Goal: Task Accomplishment & Management: Manage account settings

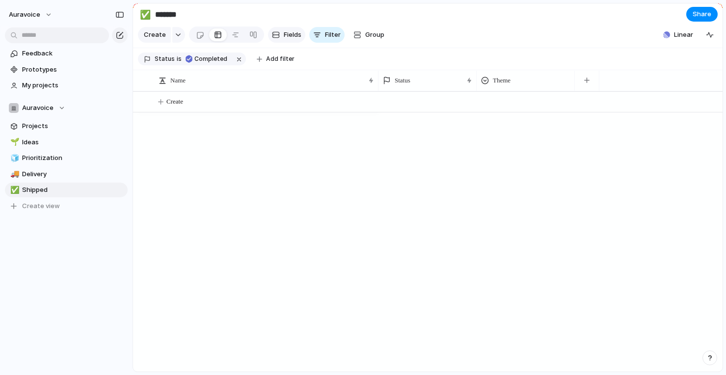
click at [276, 35] on div "button" at bounding box center [276, 35] width 8 height 8
click at [64, 139] on span "Ideas" at bounding box center [73, 142] width 102 height 10
type input "*****"
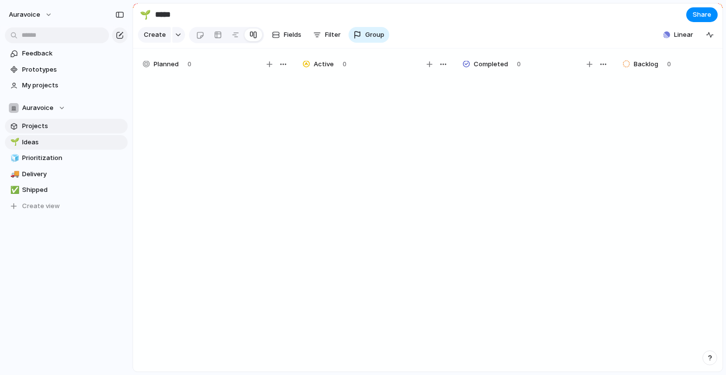
click at [64, 122] on span "Projects" at bounding box center [73, 126] width 102 height 10
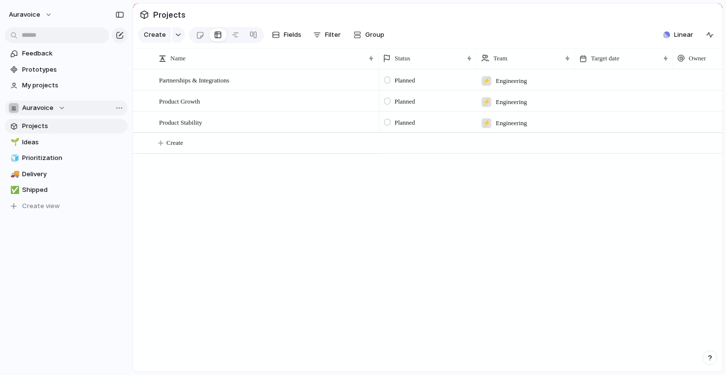
click at [52, 105] on span "Auravoice" at bounding box center [37, 108] width 31 height 10
click at [42, 15] on div "Auravoice ⚡ Engineering Create new team" at bounding box center [363, 187] width 726 height 375
click at [120, 33] on div "button" at bounding box center [120, 35] width 8 height 8
click at [44, 130] on span "Projects" at bounding box center [73, 126] width 102 height 10
click at [46, 144] on span "Ideas" at bounding box center [73, 142] width 102 height 10
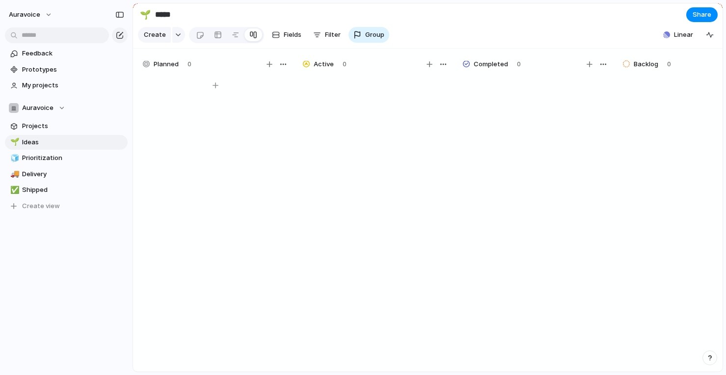
click at [253, 107] on div at bounding box center [215, 228] width 147 height 305
click at [215, 82] on div at bounding box center [215, 86] width 144 height 16
click at [174, 83] on div at bounding box center [215, 86] width 144 height 16
type textarea "****"
click at [217, 173] on div "test" at bounding box center [215, 228] width 147 height 305
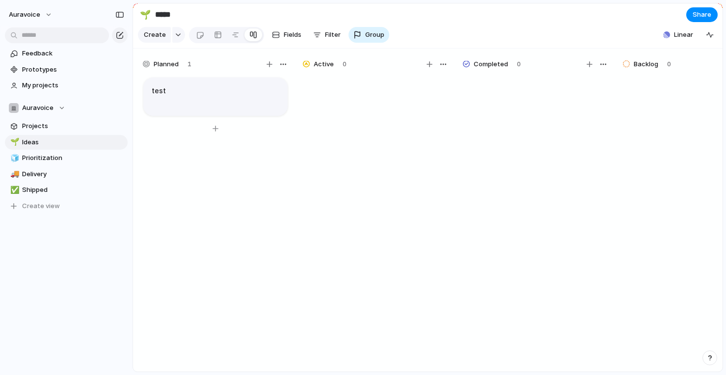
click at [206, 84] on article "test" at bounding box center [215, 97] width 144 height 38
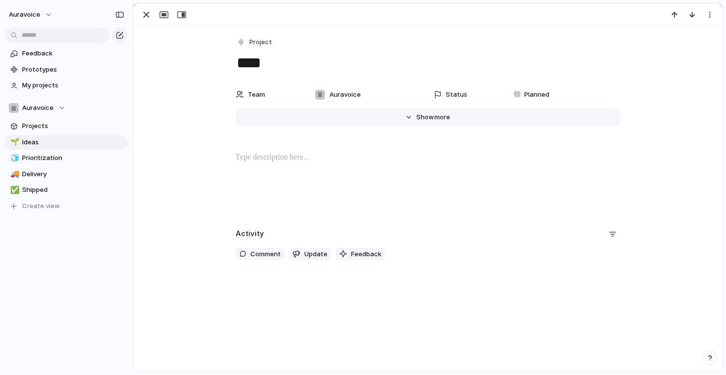
click at [420, 112] on button "Hide Show more" at bounding box center [428, 117] width 385 height 18
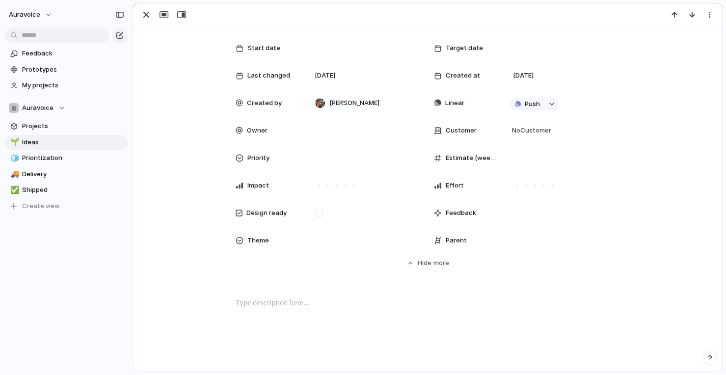
scroll to position [79, 0]
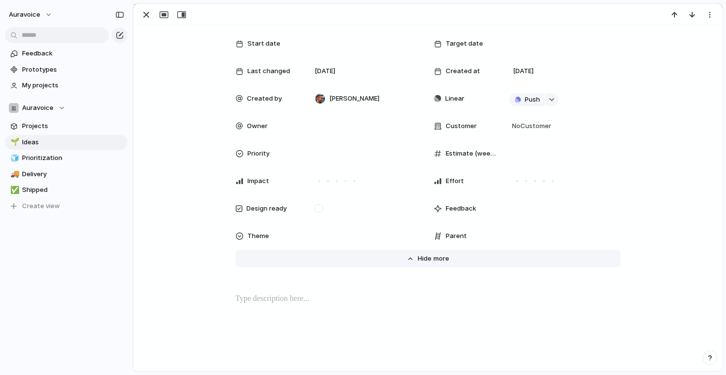
click at [418, 261] on span "Show" at bounding box center [427, 259] width 18 height 10
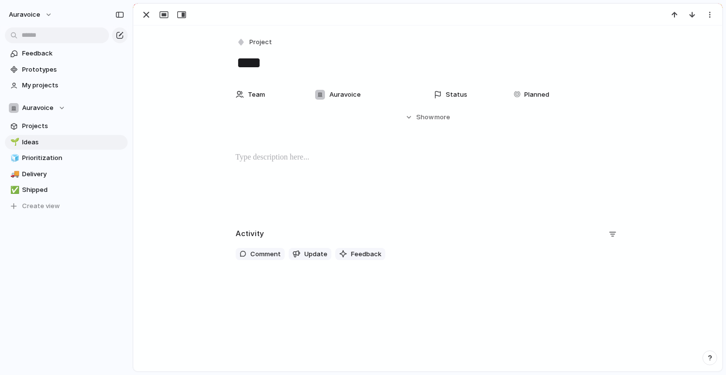
scroll to position [0, 0]
click at [62, 156] on span "Prioritization" at bounding box center [73, 158] width 102 height 10
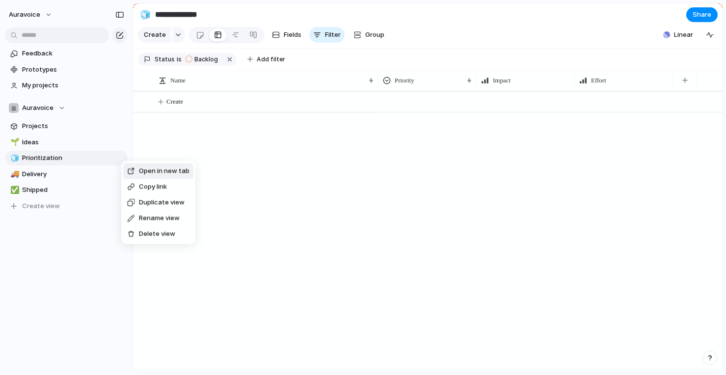
click at [296, 207] on div "Open in new tab Copy link Duplicate view Rename view Delete view" at bounding box center [363, 187] width 726 height 375
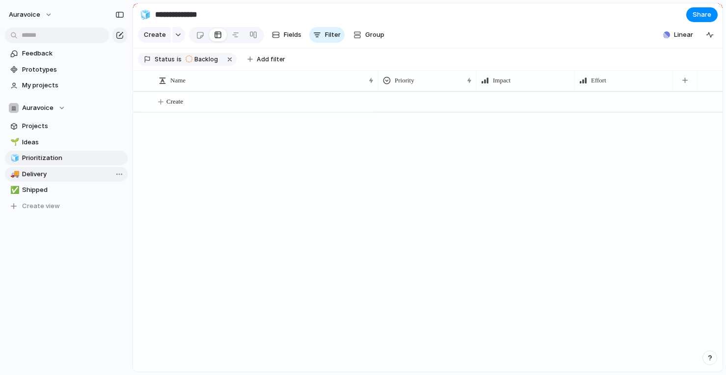
click at [61, 175] on span "Delivery" at bounding box center [73, 174] width 102 height 10
click at [69, 187] on span "Shipped" at bounding box center [73, 190] width 102 height 10
click at [302, 137] on div "Create" at bounding box center [428, 231] width 590 height 280
click at [287, 29] on button "Fields" at bounding box center [286, 35] width 37 height 16
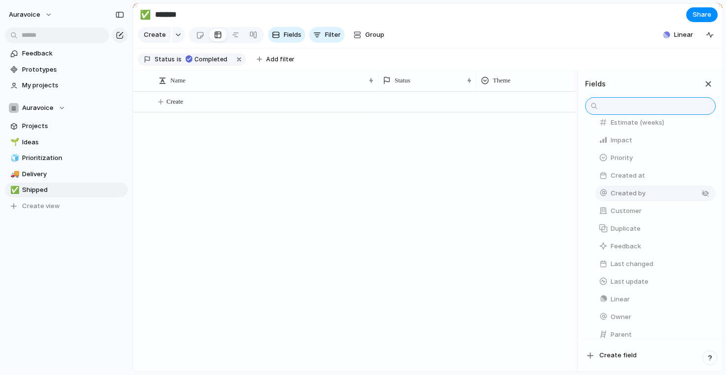
scroll to position [132, 0]
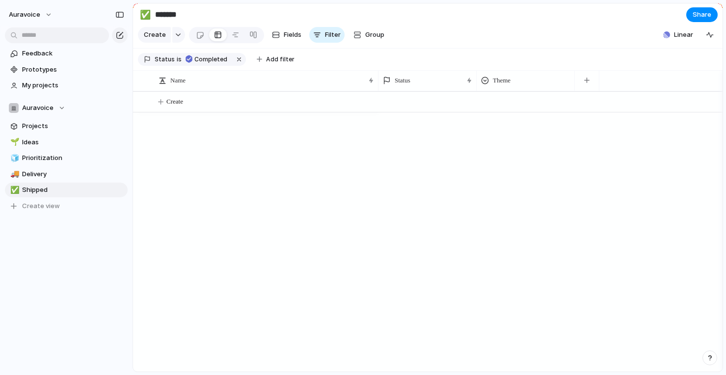
click at [535, 164] on div at bounding box center [550, 231] width 344 height 280
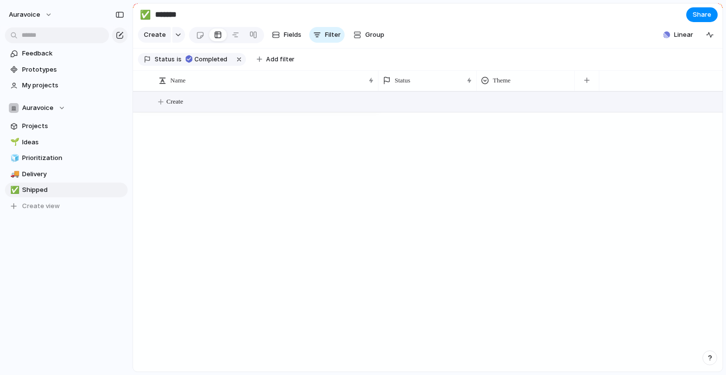
click at [187, 105] on button "Create" at bounding box center [440, 102] width 595 height 20
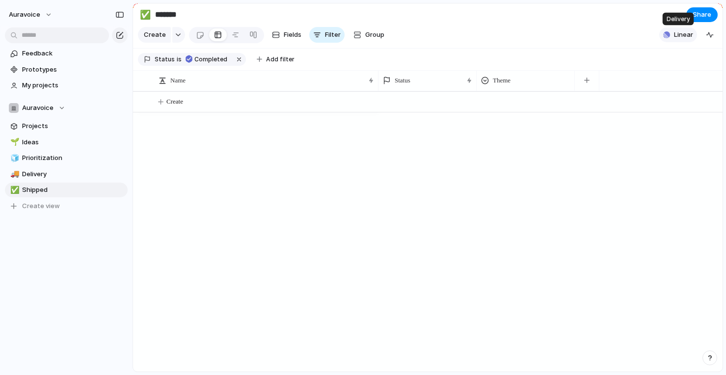
click at [673, 33] on button "Linear" at bounding box center [678, 34] width 38 height 15
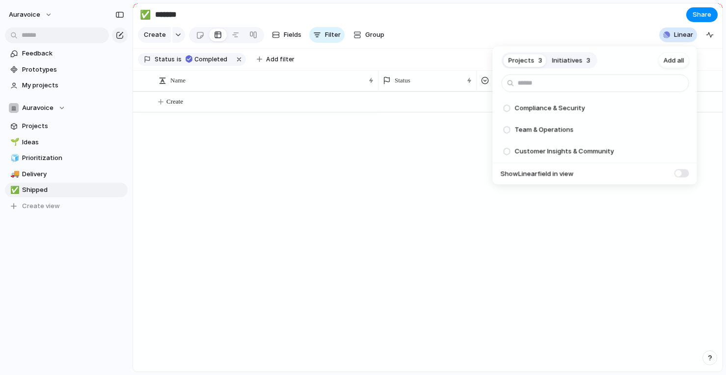
click at [687, 173] on span at bounding box center [681, 173] width 15 height 8
click at [570, 60] on span "Initiatives" at bounding box center [567, 60] width 30 height 10
click at [523, 60] on span "Projects" at bounding box center [522, 60] width 26 height 10
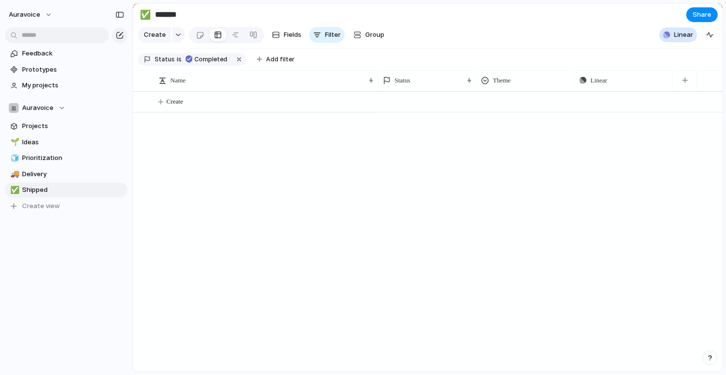
click at [404, 306] on div "Projects 3 Initiatives 3 Add all Compliance & Security Add Team & Operations Ad…" at bounding box center [363, 187] width 726 height 375
click at [72, 162] on span "Prioritization" at bounding box center [73, 158] width 102 height 10
click at [62, 171] on span "Delivery" at bounding box center [73, 174] width 102 height 10
click at [59, 152] on link "🧊 Prioritization" at bounding box center [66, 158] width 123 height 15
click at [55, 135] on link "🌱 Ideas" at bounding box center [66, 142] width 123 height 15
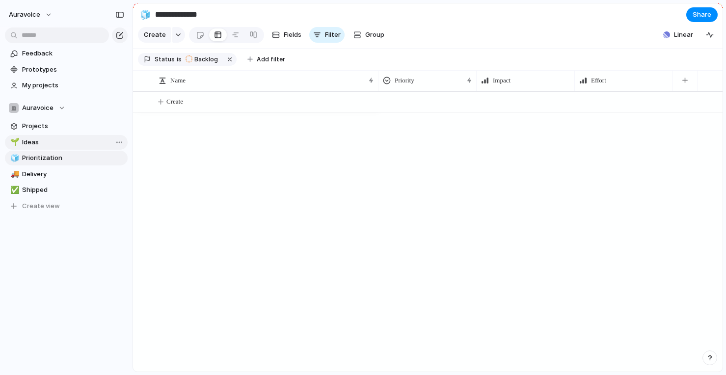
type input "*****"
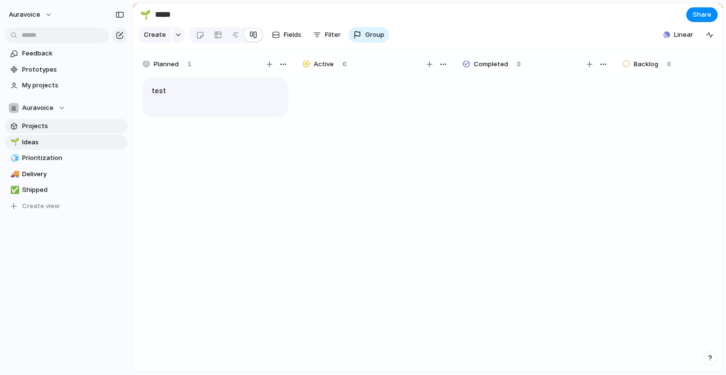
click at [55, 128] on span "Projects" at bounding box center [73, 126] width 102 height 10
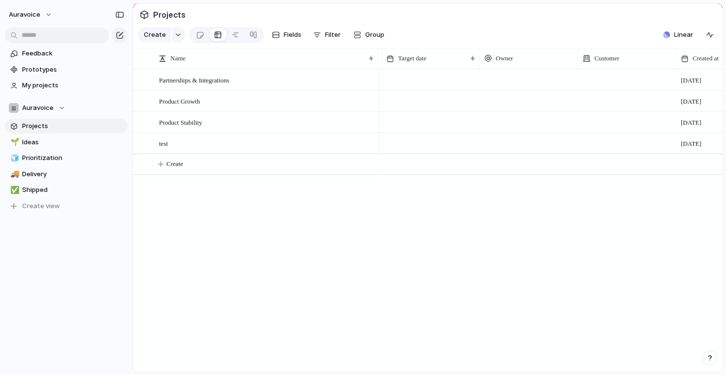
scroll to position [0, 151]
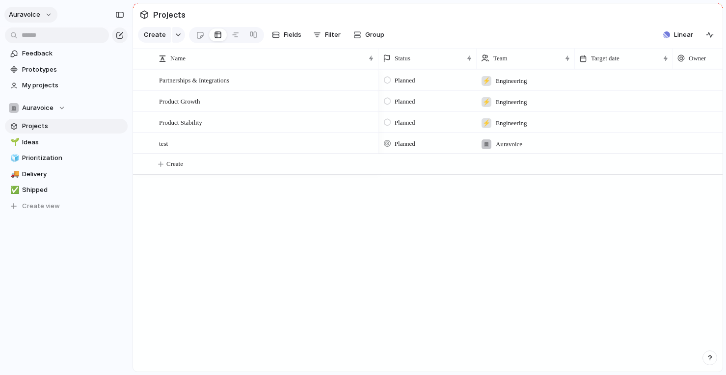
click at [36, 12] on span "auravoice" at bounding box center [24, 15] width 31 height 10
click at [36, 12] on div "Settings Invite members Change theme Sign out" at bounding box center [363, 187] width 726 height 375
click at [30, 49] on span "Feedback" at bounding box center [73, 54] width 102 height 10
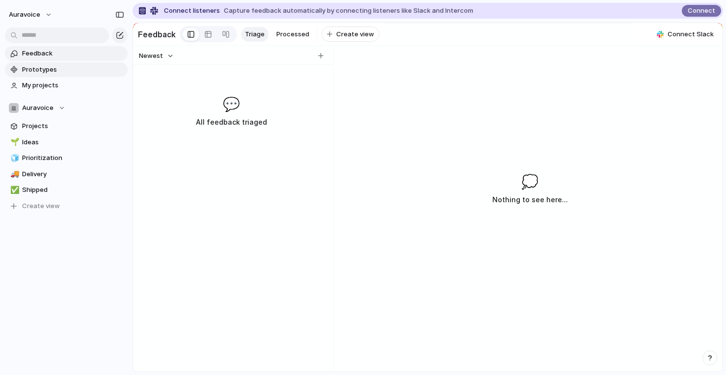
click at [37, 67] on span "Prototypes" at bounding box center [73, 70] width 102 height 10
click at [699, 11] on span "Connect" at bounding box center [701, 11] width 27 height 10
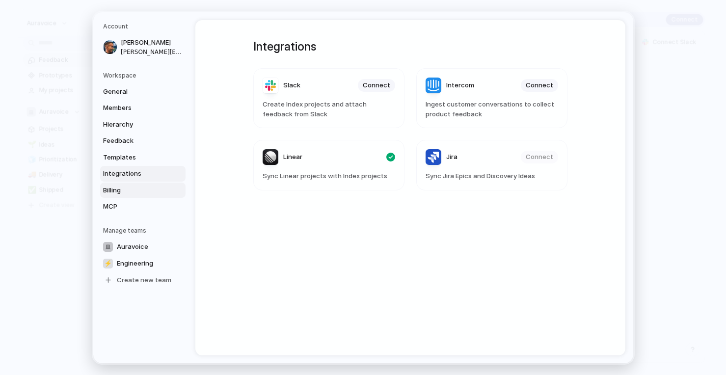
click at [129, 184] on link "Billing" at bounding box center [142, 190] width 85 height 16
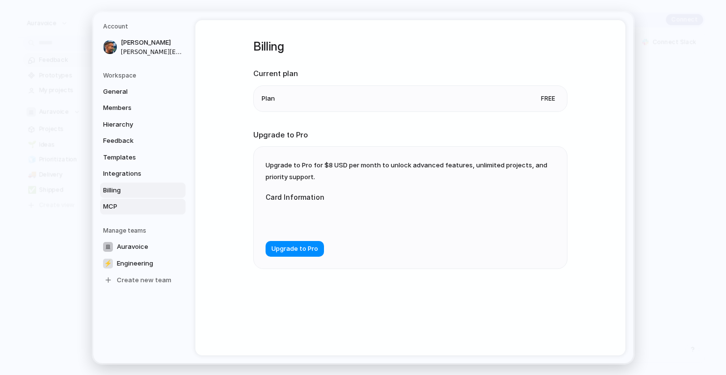
click at [127, 207] on span "MCP" at bounding box center [134, 207] width 63 height 10
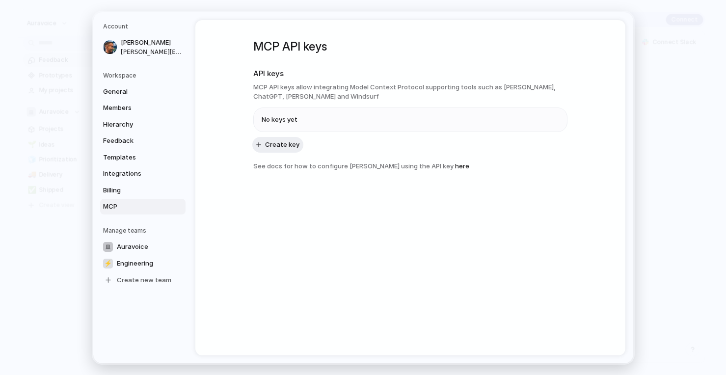
click at [132, 199] on link "MCP" at bounding box center [142, 207] width 85 height 16
click at [132, 183] on link "Billing" at bounding box center [142, 190] width 85 height 16
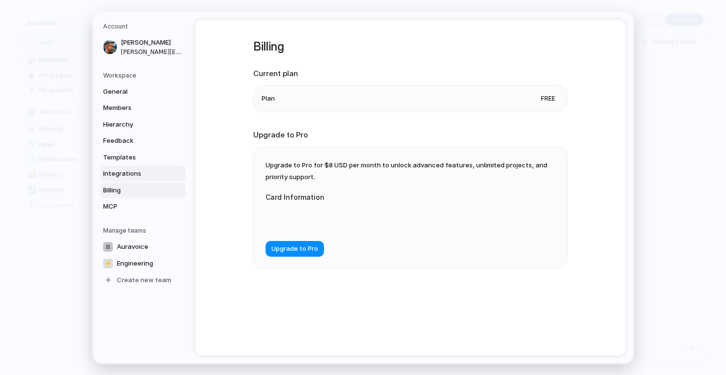
click at [132, 170] on span "Integrations" at bounding box center [134, 174] width 63 height 10
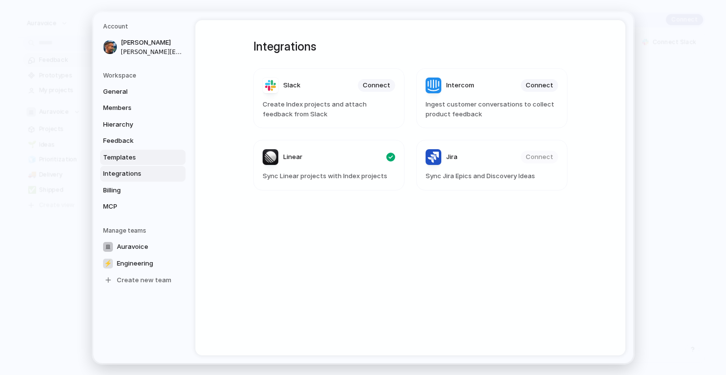
click at [141, 158] on span "Templates" at bounding box center [134, 157] width 63 height 10
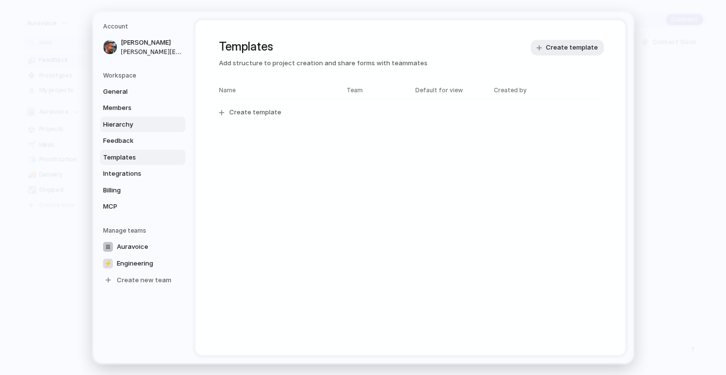
click at [125, 131] on link "Hierarchy" at bounding box center [142, 124] width 85 height 16
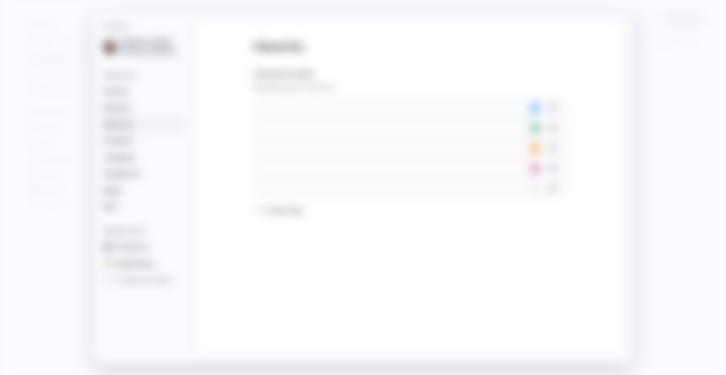
type input "****"
type input "*******"
type input "**********"
type input "******"
type input "*******"
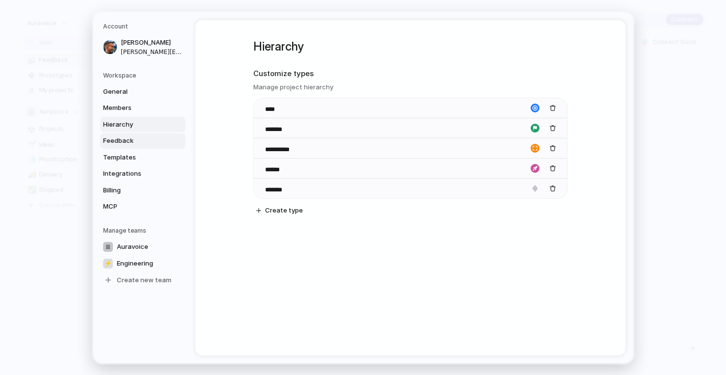
click at [125, 134] on link "Feedback" at bounding box center [142, 141] width 85 height 16
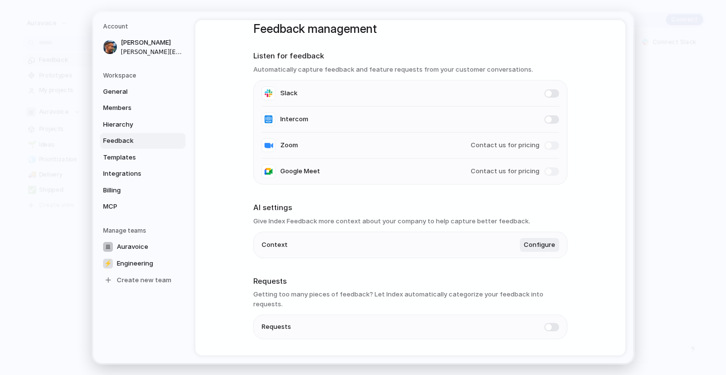
scroll to position [38, 0]
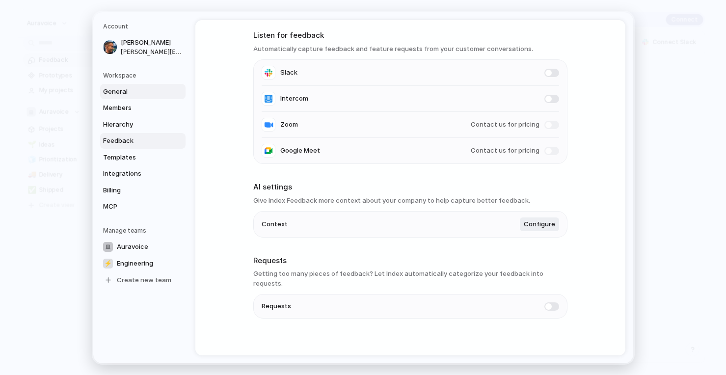
click at [110, 92] on span "General" at bounding box center [134, 91] width 63 height 10
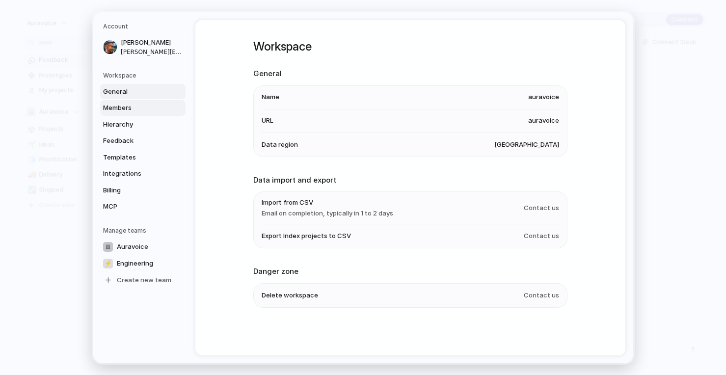
click at [115, 105] on span "Members" at bounding box center [134, 108] width 63 height 10
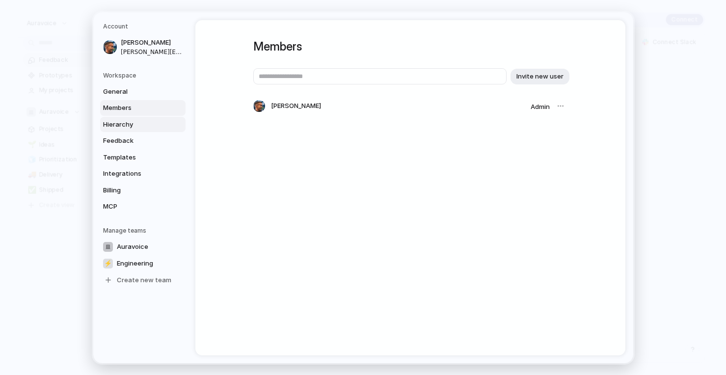
click at [138, 122] on span "Hierarchy" at bounding box center [134, 124] width 63 height 10
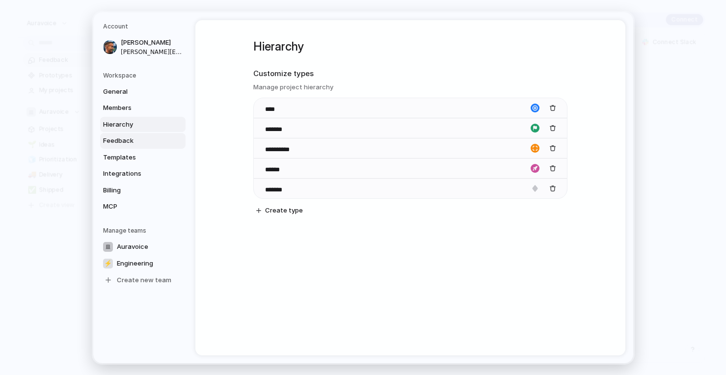
click at [140, 146] on link "Feedback" at bounding box center [142, 141] width 85 height 16
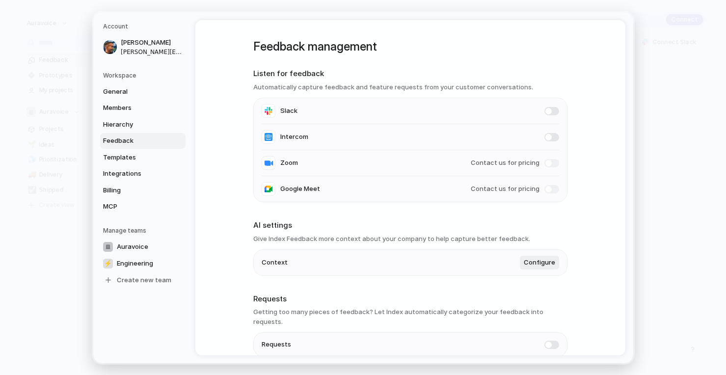
scroll to position [0, 0]
click at [113, 162] on link "Templates" at bounding box center [142, 157] width 85 height 16
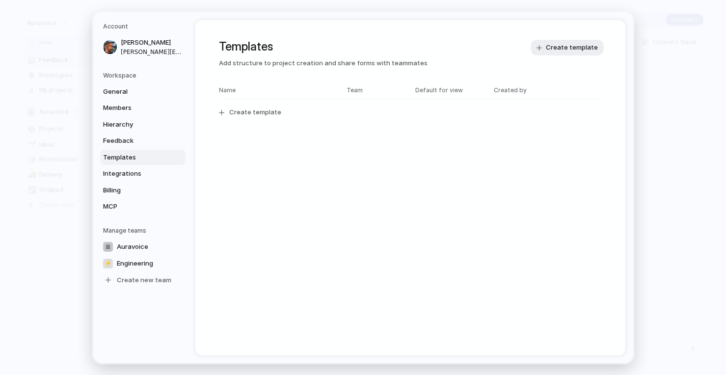
click at [128, 153] on span "Templates" at bounding box center [134, 157] width 63 height 10
click at [132, 142] on span "Feedback" at bounding box center [134, 141] width 63 height 10
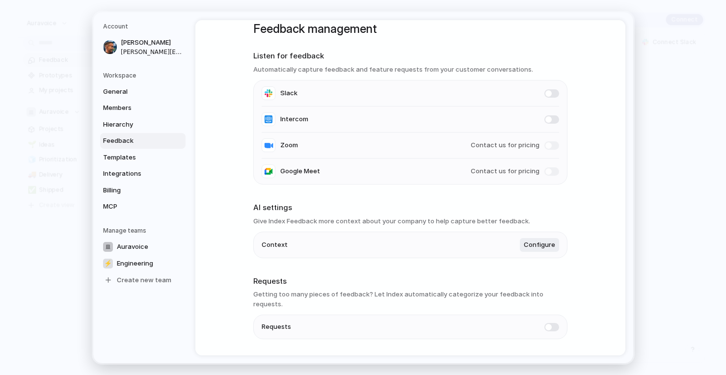
scroll to position [28, 0]
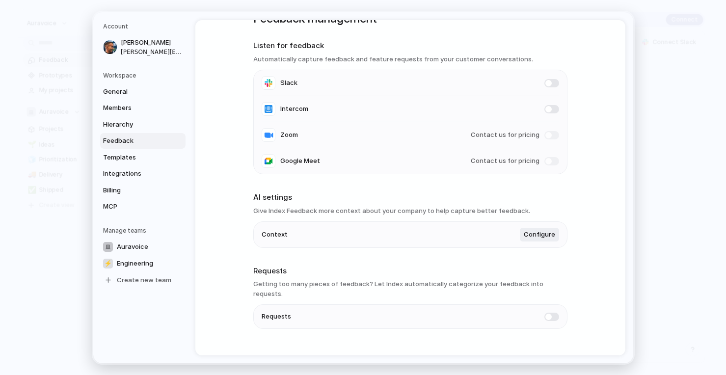
click at [555, 312] on span at bounding box center [551, 316] width 15 height 8
click at [593, 292] on div "Feedback management Listen for feedback Automatically capture feedback and feat…" at bounding box center [410, 187] width 430 height 335
click at [134, 159] on span "Templates" at bounding box center [134, 157] width 63 height 10
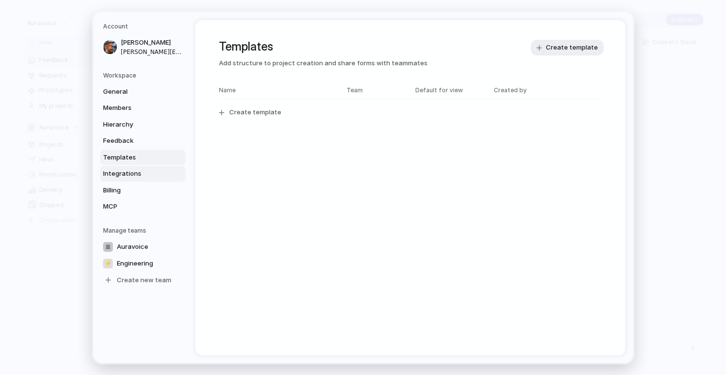
click at [131, 175] on span "Integrations" at bounding box center [134, 174] width 63 height 10
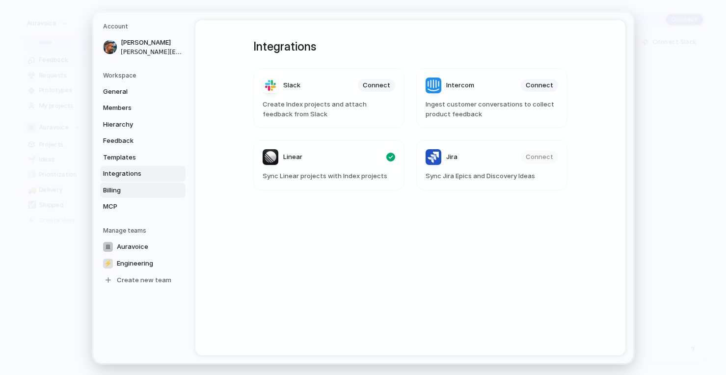
click at [127, 191] on span "Billing" at bounding box center [134, 190] width 63 height 10
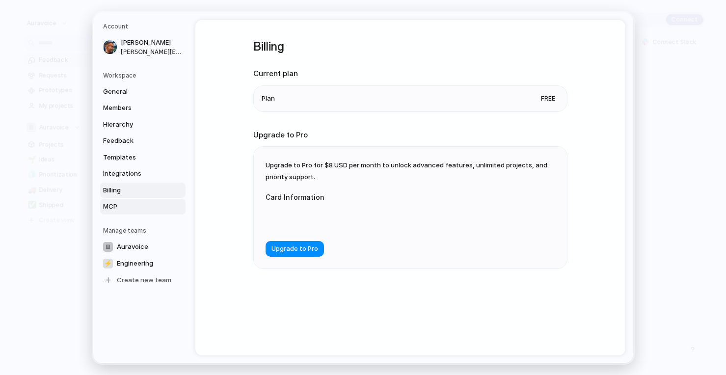
click at [127, 206] on span "MCP" at bounding box center [134, 207] width 63 height 10
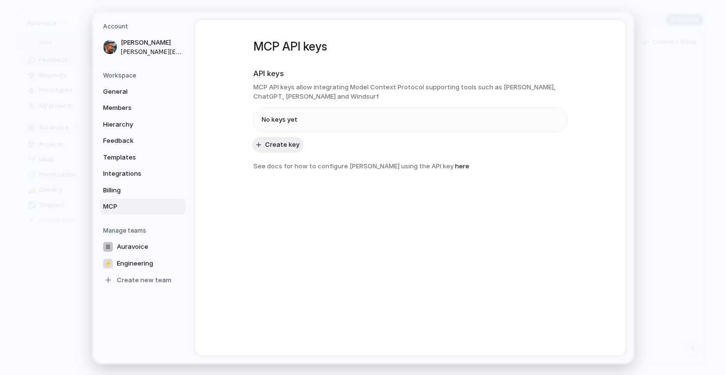
click at [135, 254] on div "Auravoice ⚡ Engineering Create new team" at bounding box center [144, 263] width 82 height 49
click at [137, 247] on span "Auravoice" at bounding box center [132, 247] width 31 height 10
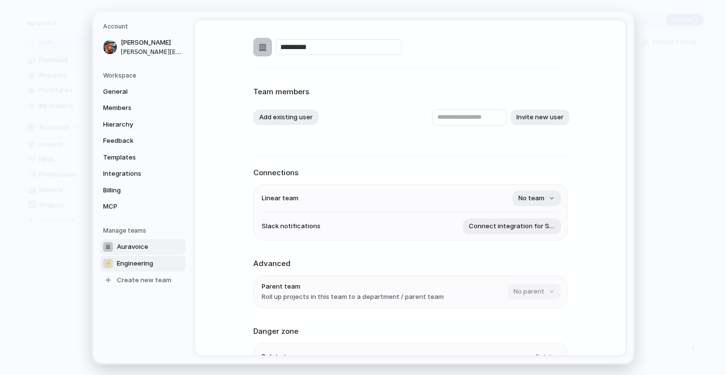
click at [150, 266] on span "Engineering" at bounding box center [135, 263] width 36 height 10
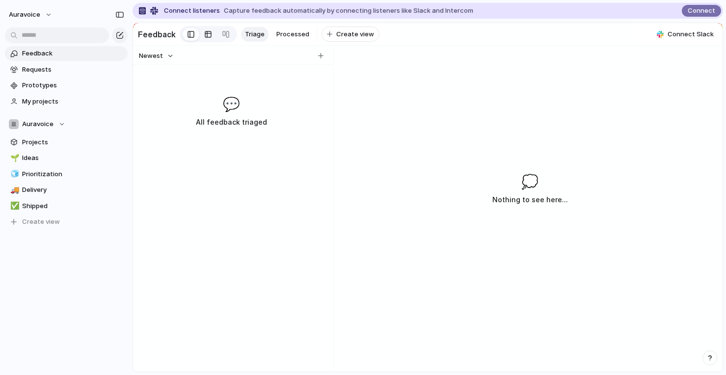
click at [207, 33] on div at bounding box center [208, 35] width 8 height 16
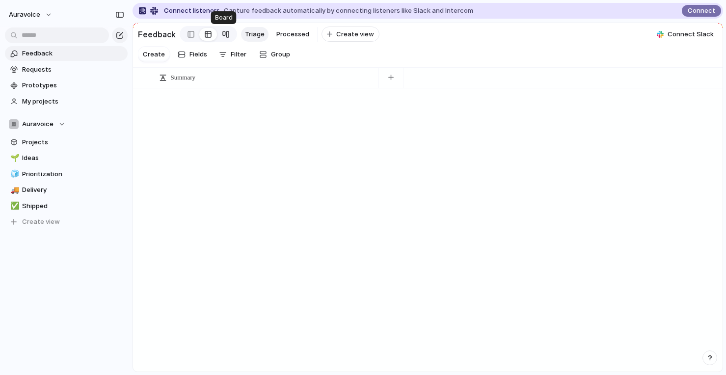
click at [225, 33] on div at bounding box center [226, 35] width 8 height 16
click at [294, 36] on span "Processed" at bounding box center [292, 34] width 33 height 10
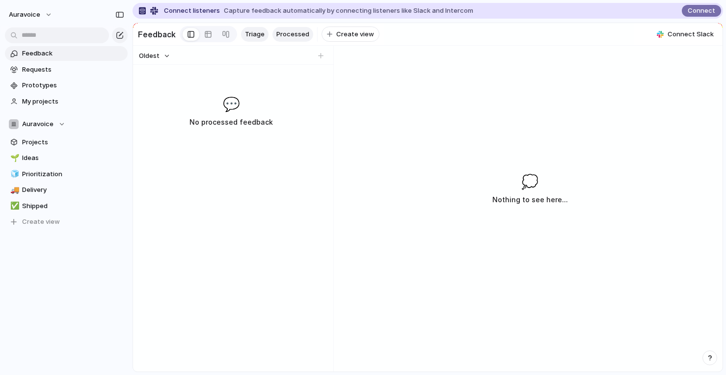
click at [257, 35] on span "Triage" at bounding box center [255, 34] width 20 height 10
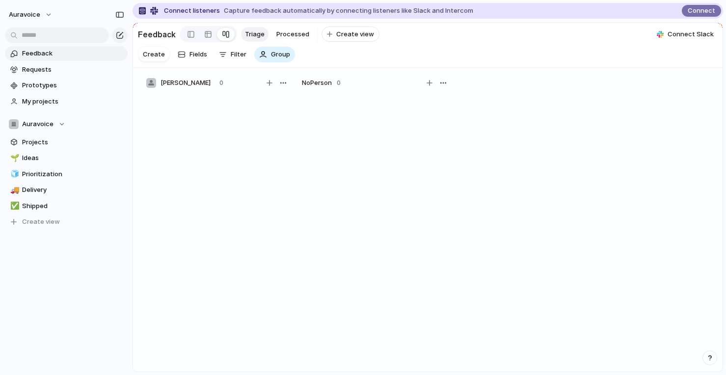
click at [260, 34] on span "Triage" at bounding box center [255, 34] width 20 height 10
click at [55, 74] on span "Requests" at bounding box center [73, 70] width 102 height 10
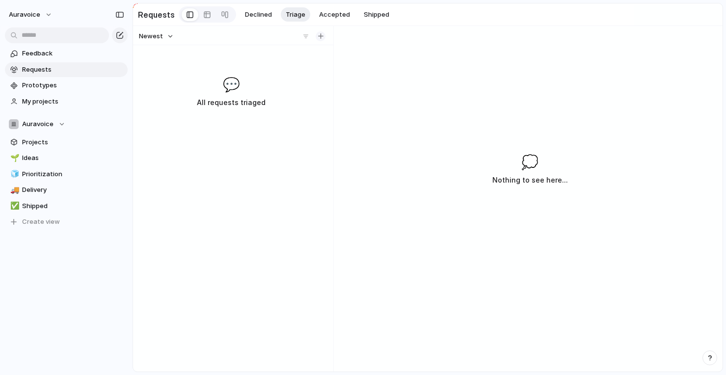
click at [318, 37] on div "button" at bounding box center [320, 35] width 5 height 5
click at [231, 61] on div "Newest 💬 All requests triaged" at bounding box center [231, 199] width 196 height 346
click at [323, 38] on div "button" at bounding box center [320, 35] width 5 height 5
type input "****"
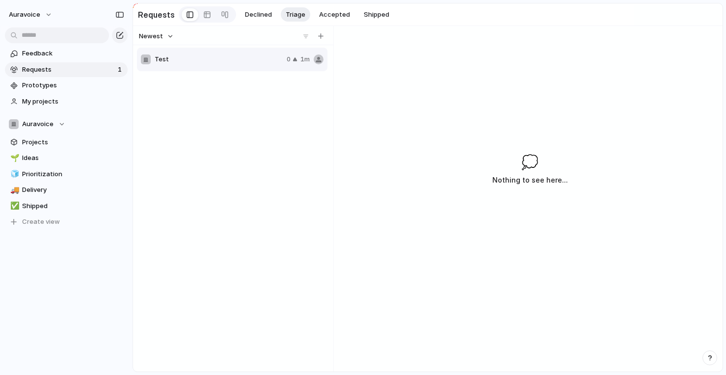
click at [274, 124] on div "Test 0 1m" at bounding box center [233, 208] width 192 height 323
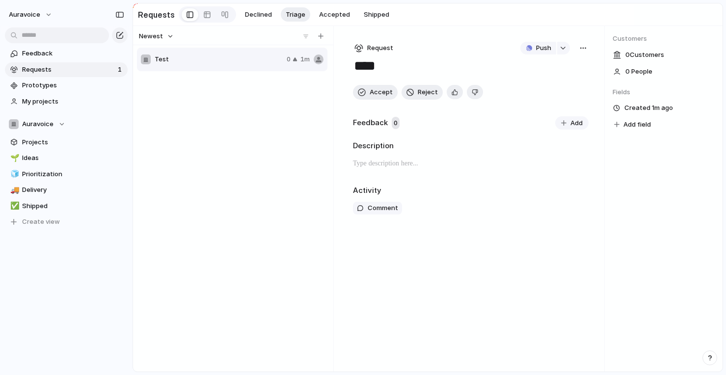
click at [486, 183] on div "Request Push **** Accept Reject Feedback 0 Add Description Activity Comment" at bounding box center [470, 199] width 267 height 346
click at [563, 50] on div "button" at bounding box center [563, 48] width 7 height 4
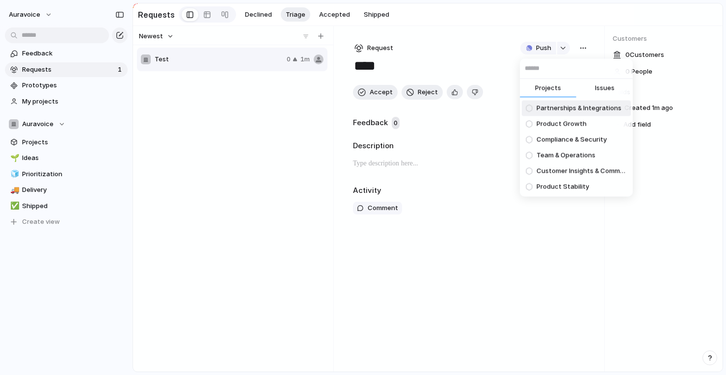
click at [600, 91] on span "Issues" at bounding box center [605, 88] width 20 height 10
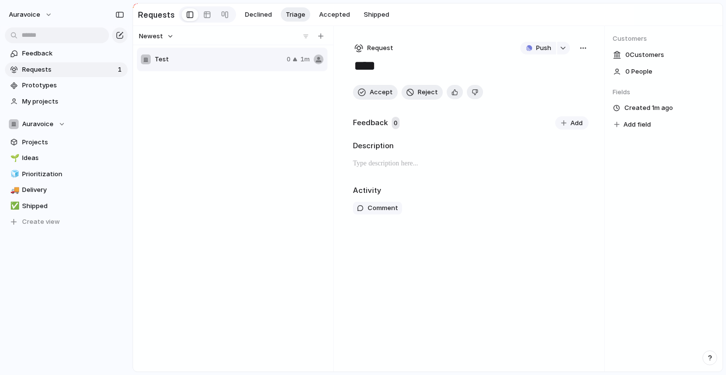
click at [585, 50] on div "Projects Issues Implement conditional parking rules for inhouse and external gu…" at bounding box center [363, 187] width 726 height 375
click at [583, 46] on div "button" at bounding box center [583, 48] width 8 height 8
click at [580, 28] on div "Copy link Merge Move to [GEOGRAPHIC_DATA]" at bounding box center [363, 187] width 726 height 375
click at [72, 105] on span "My projects" at bounding box center [73, 102] width 102 height 10
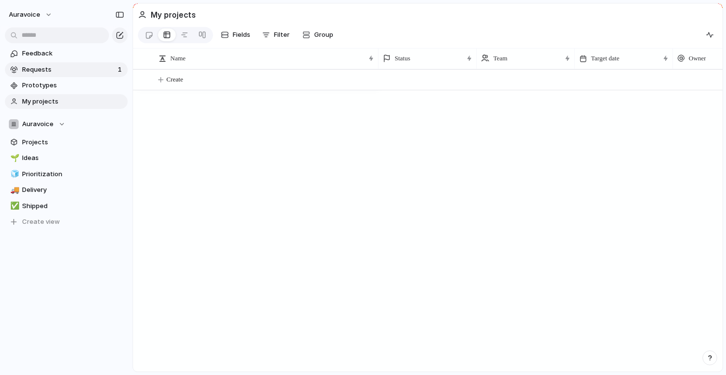
click at [50, 70] on span "Requests" at bounding box center [68, 70] width 93 height 10
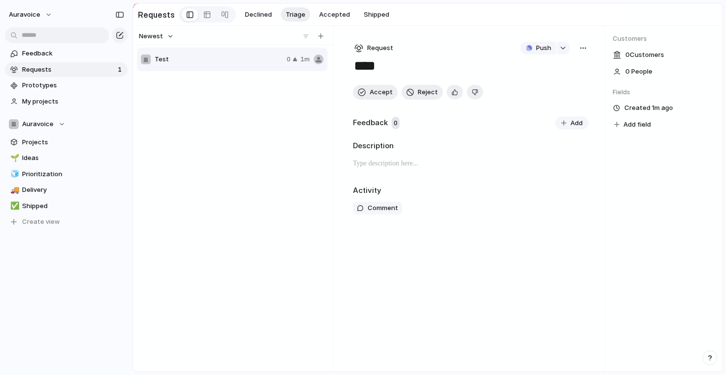
click at [256, 76] on div "Test 0 1m" at bounding box center [233, 208] width 192 height 323
click at [582, 46] on div "button" at bounding box center [583, 48] width 8 height 8
click at [563, 46] on div "Copy link Merge Move to [GEOGRAPHIC_DATA]" at bounding box center [363, 187] width 726 height 375
click at [563, 46] on button "button" at bounding box center [563, 48] width 13 height 13
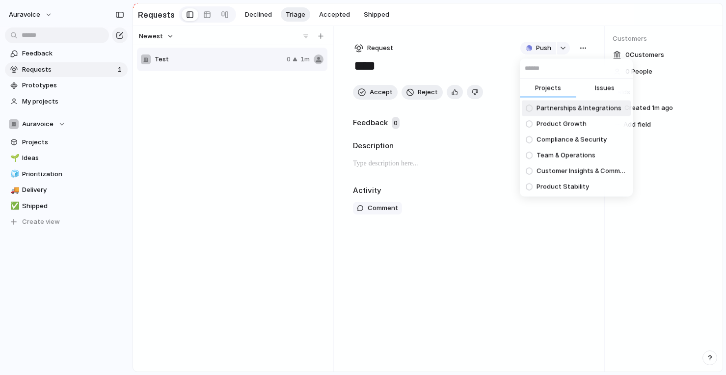
click at [602, 94] on button "Issues" at bounding box center [604, 89] width 56 height 20
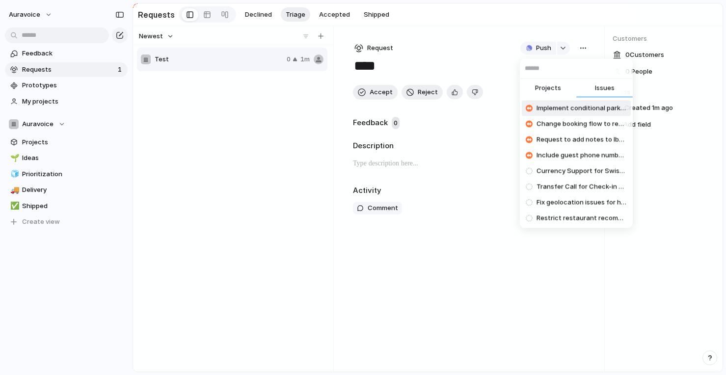
click at [547, 82] on button "Projects" at bounding box center [548, 89] width 56 height 20
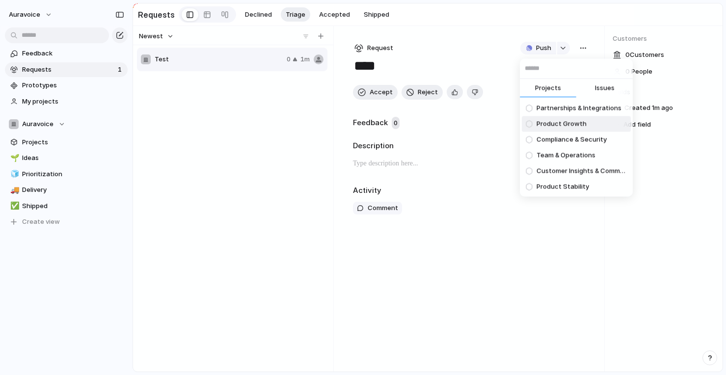
click at [594, 123] on li "Product Growth" at bounding box center [576, 124] width 109 height 16
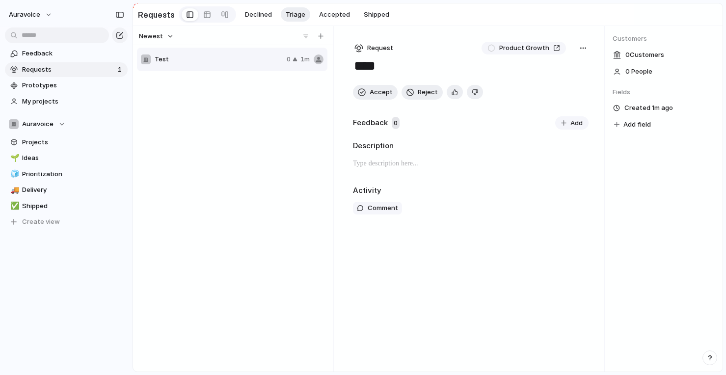
click at [581, 44] on button "button" at bounding box center [583, 48] width 11 height 13
click at [530, 151] on div "Copy link Merge Move to [GEOGRAPHIC_DATA]" at bounding box center [363, 187] width 726 height 375
click at [581, 44] on button "button" at bounding box center [583, 48] width 11 height 13
click at [273, 118] on div "Copy link Merge Move to [GEOGRAPHIC_DATA]" at bounding box center [363, 187] width 726 height 375
click at [588, 48] on button "button" at bounding box center [583, 48] width 11 height 13
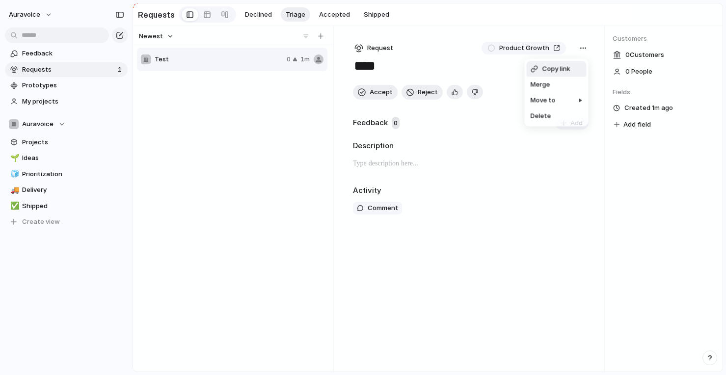
click at [540, 46] on div "Copy link Merge Move to [GEOGRAPHIC_DATA]" at bounding box center [363, 187] width 726 height 375
click at [569, 238] on div "Request Product Growth **** Accept Reject Feedback 0 Add Description Activity C…" at bounding box center [470, 199] width 267 height 346
click at [244, 57] on span "Test" at bounding box center [219, 59] width 128 height 10
click at [263, 104] on span "Merge" at bounding box center [256, 103] width 20 height 10
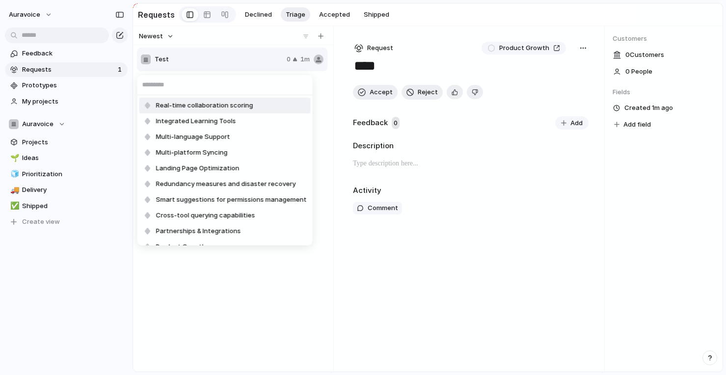
click at [241, 72] on div "Real-time collaboration scoring Integrated Learning Tools Multi-language Suppor…" at bounding box center [363, 187] width 726 height 375
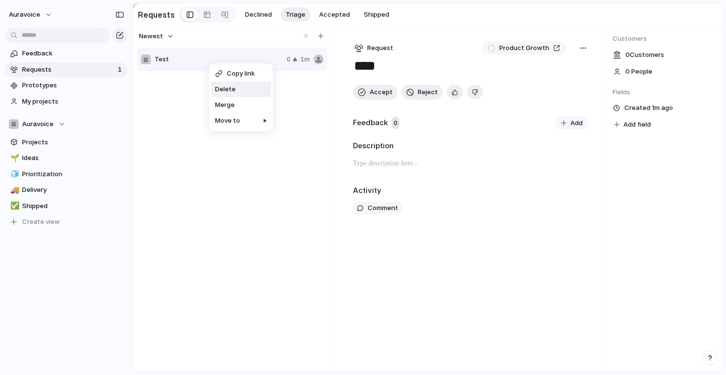
click at [228, 84] on span "Delete" at bounding box center [225, 89] width 21 height 10
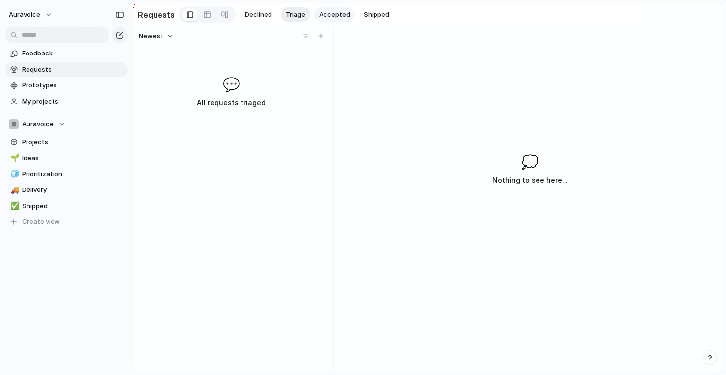
click at [327, 11] on span "Accepted" at bounding box center [334, 15] width 31 height 10
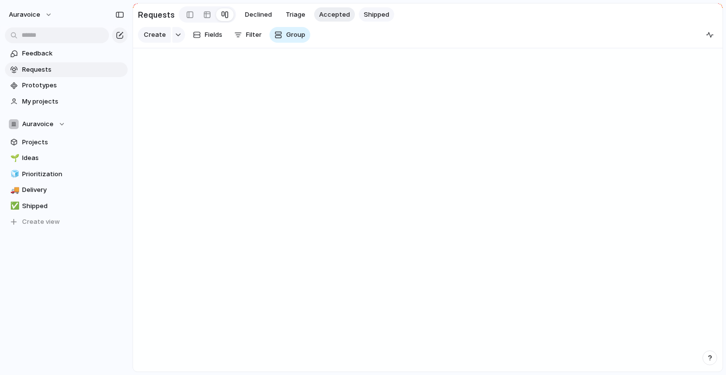
click at [369, 14] on span "Shipped" at bounding box center [377, 15] width 26 height 10
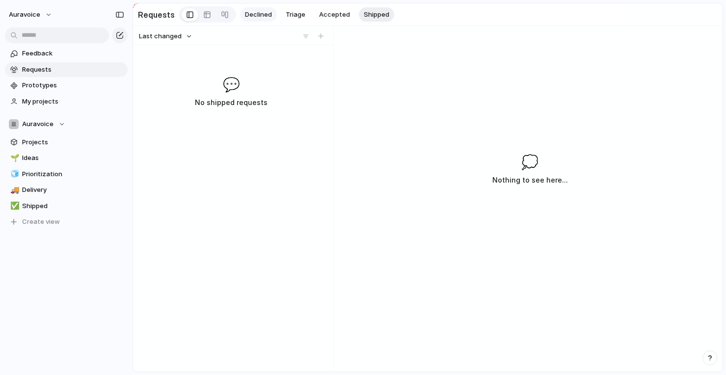
click at [259, 13] on span "Declined" at bounding box center [258, 15] width 27 height 10
click at [203, 18] on div at bounding box center [207, 15] width 8 height 16
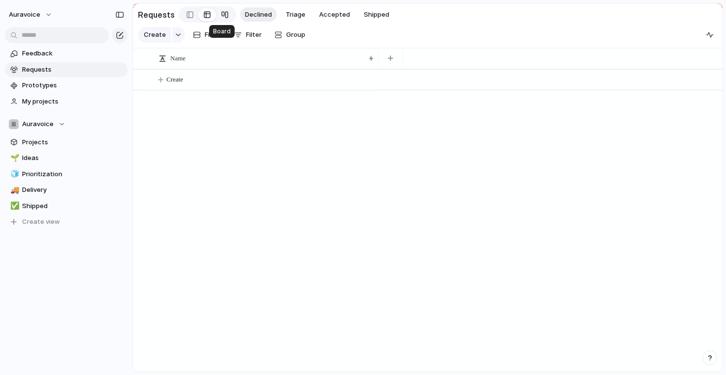
click at [223, 15] on div at bounding box center [225, 15] width 8 height 16
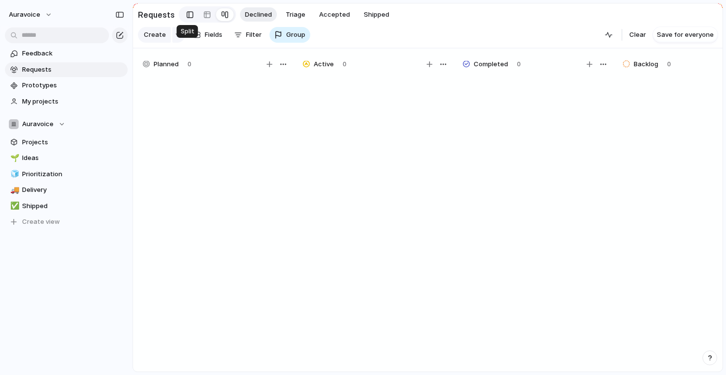
click at [193, 13] on link at bounding box center [190, 15] width 17 height 16
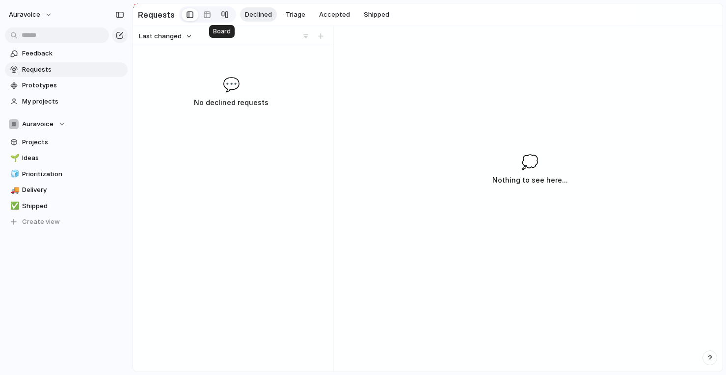
click at [224, 10] on div at bounding box center [225, 15] width 8 height 16
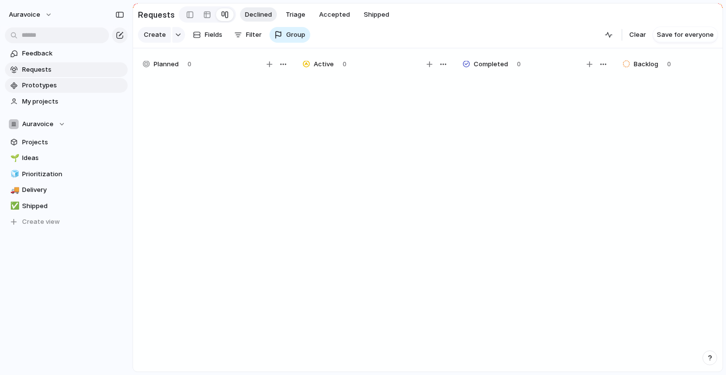
click at [63, 86] on span "Prototypes" at bounding box center [73, 86] width 102 height 10
click at [121, 33] on div "button" at bounding box center [120, 35] width 8 height 8
click at [43, 15] on button "auravoice" at bounding box center [30, 15] width 53 height 16
click at [53, 33] on li "Settings" at bounding box center [47, 37] width 81 height 16
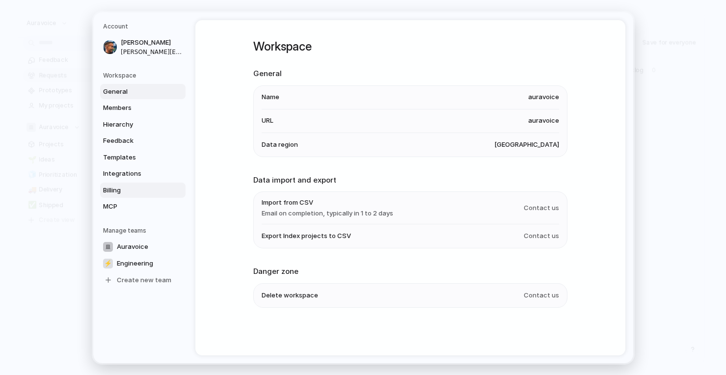
click at [149, 193] on span "Billing" at bounding box center [134, 190] width 63 height 10
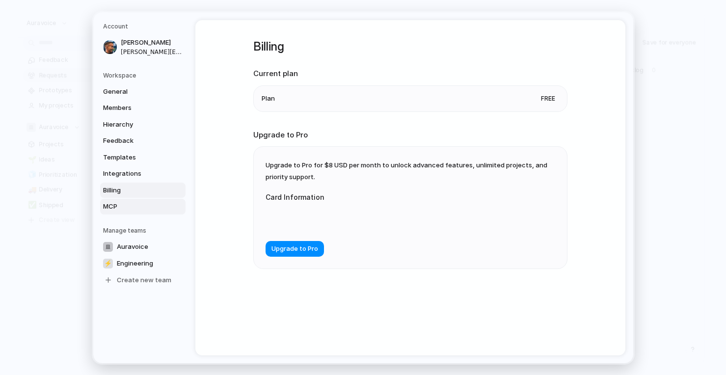
click at [149, 201] on link "MCP" at bounding box center [142, 207] width 85 height 16
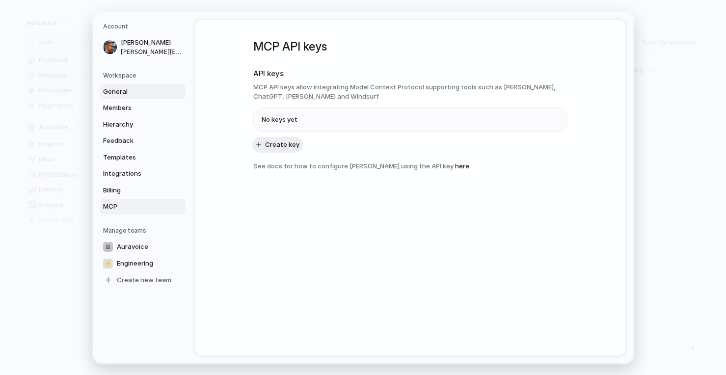
click at [150, 90] on span "General" at bounding box center [134, 91] width 63 height 10
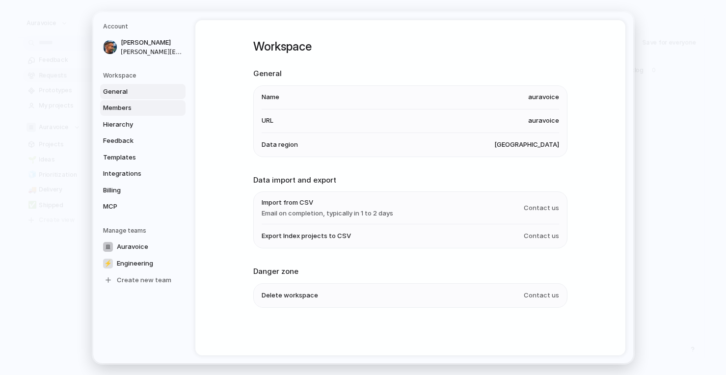
click at [145, 109] on span "Members" at bounding box center [134, 108] width 63 height 10
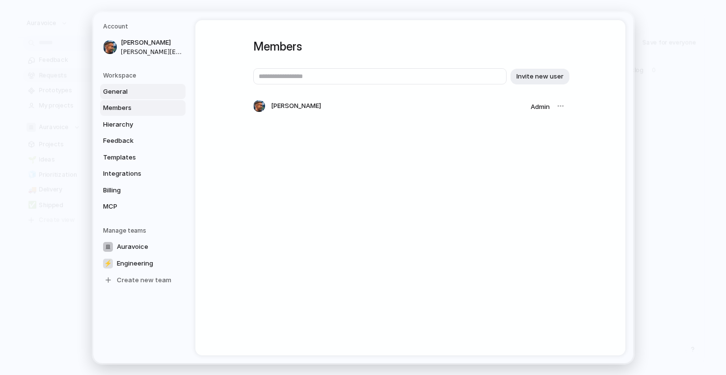
click at [151, 88] on span "General" at bounding box center [134, 91] width 63 height 10
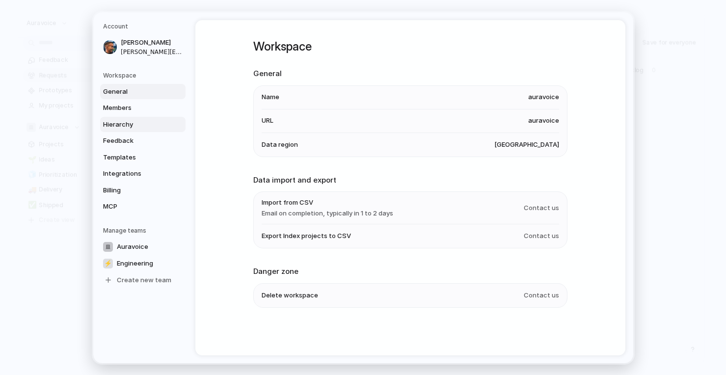
click at [137, 122] on span "Hierarchy" at bounding box center [134, 124] width 63 height 10
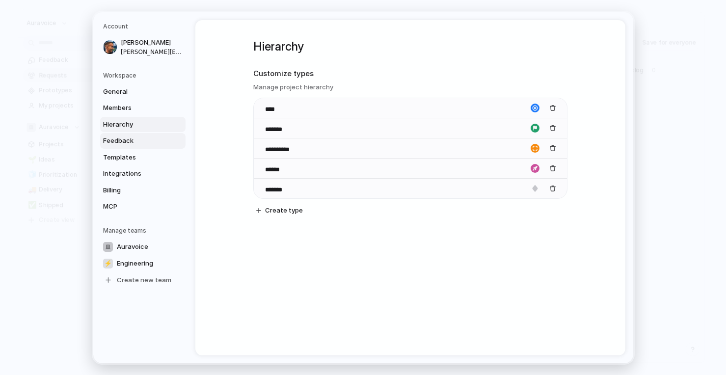
click at [140, 136] on span "Feedback" at bounding box center [134, 141] width 63 height 10
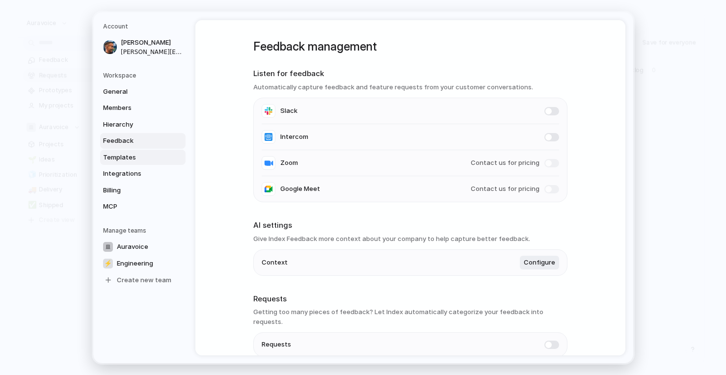
click at [140, 152] on span "Templates" at bounding box center [134, 157] width 63 height 10
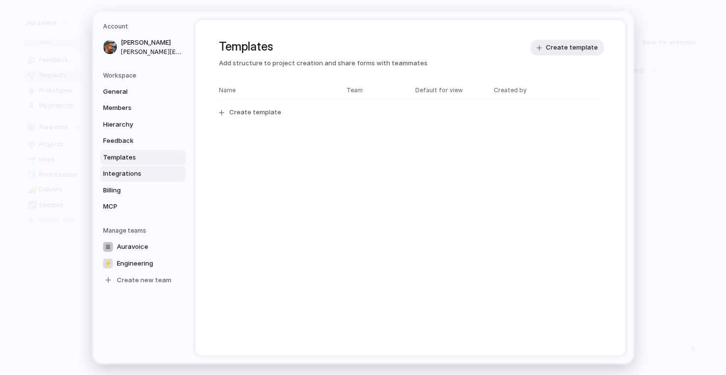
click at [139, 167] on link "Integrations" at bounding box center [142, 174] width 85 height 16
